Goal: Find specific page/section: Find specific page/section

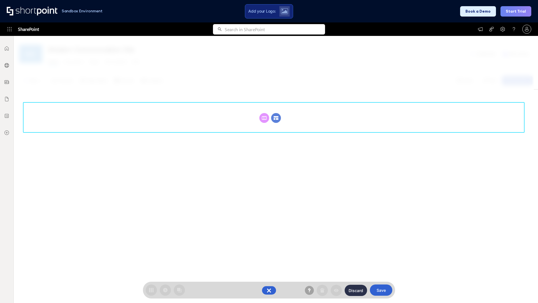
scroll to position [77, 0]
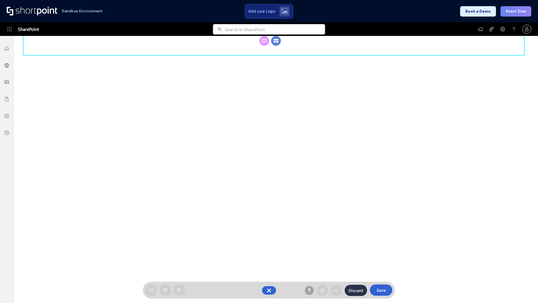
click at [276, 46] on circle at bounding box center [276, 41] width 10 height 10
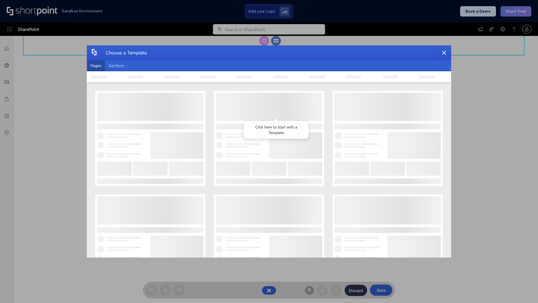
scroll to position [0, 0]
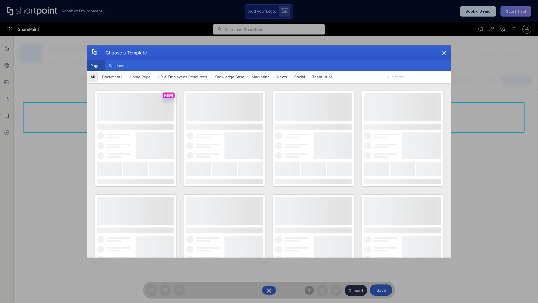
click at [96, 66] on button "Pages" at bounding box center [96, 65] width 18 height 11
type input "HR 5"
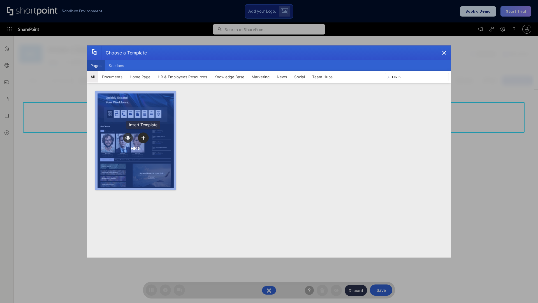
click at [143, 138] on icon "template selector" at bounding box center [143, 138] width 4 height 4
